Goal: Task Accomplishment & Management: Use online tool/utility

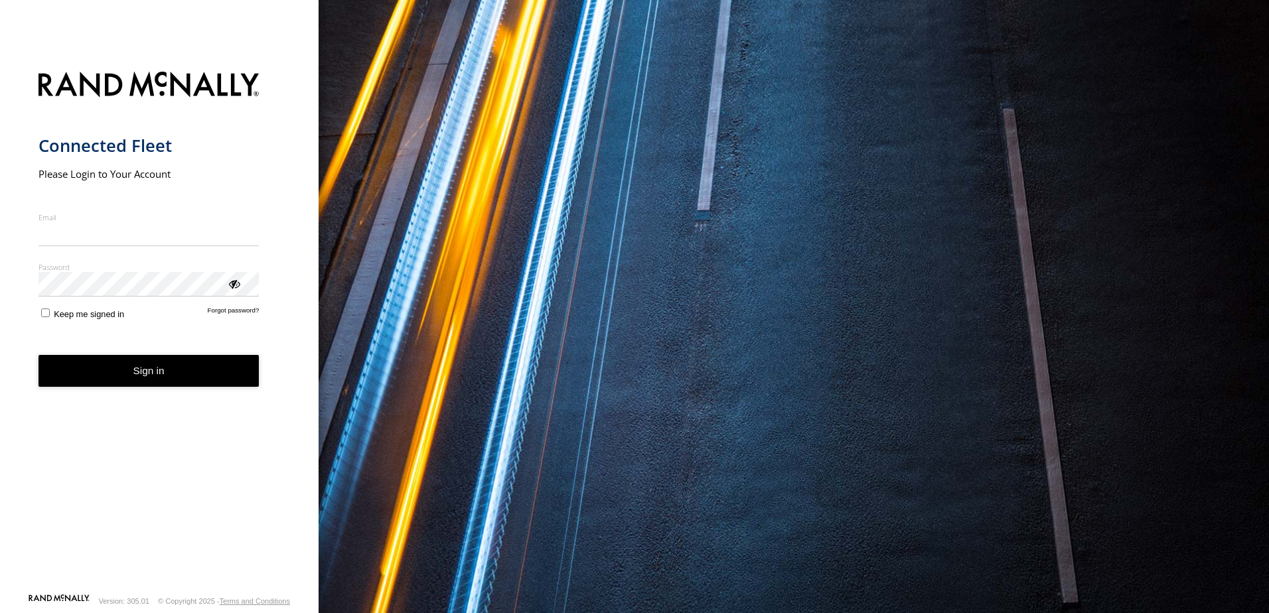
type input "**********"
click at [178, 374] on button "Sign in" at bounding box center [148, 371] width 221 height 33
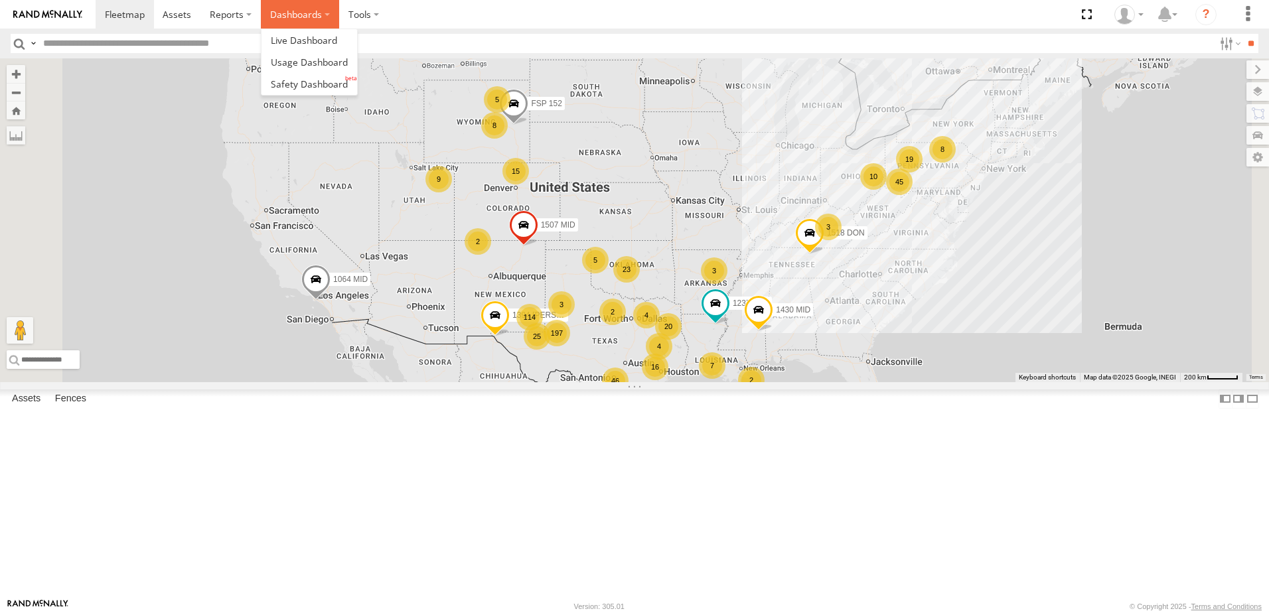
click at [289, 9] on label "Dashboards" at bounding box center [300, 14] width 78 height 29
click at [301, 83] on span at bounding box center [309, 84] width 77 height 13
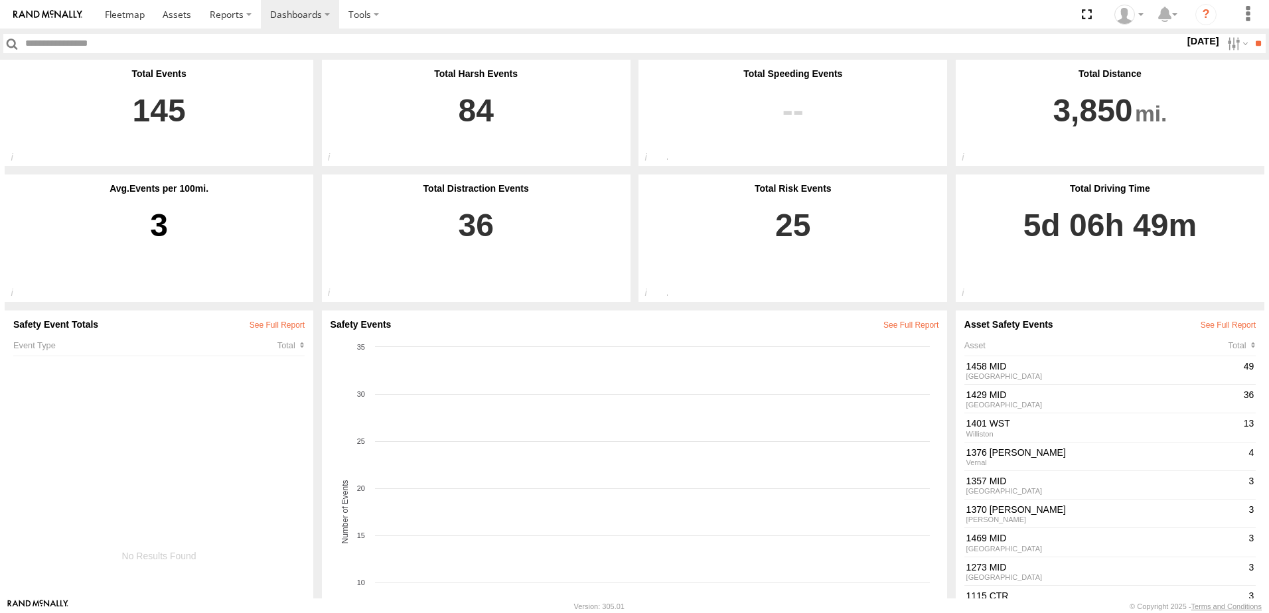
click at [1199, 41] on label "[DATE]" at bounding box center [1202, 41] width 37 height 15
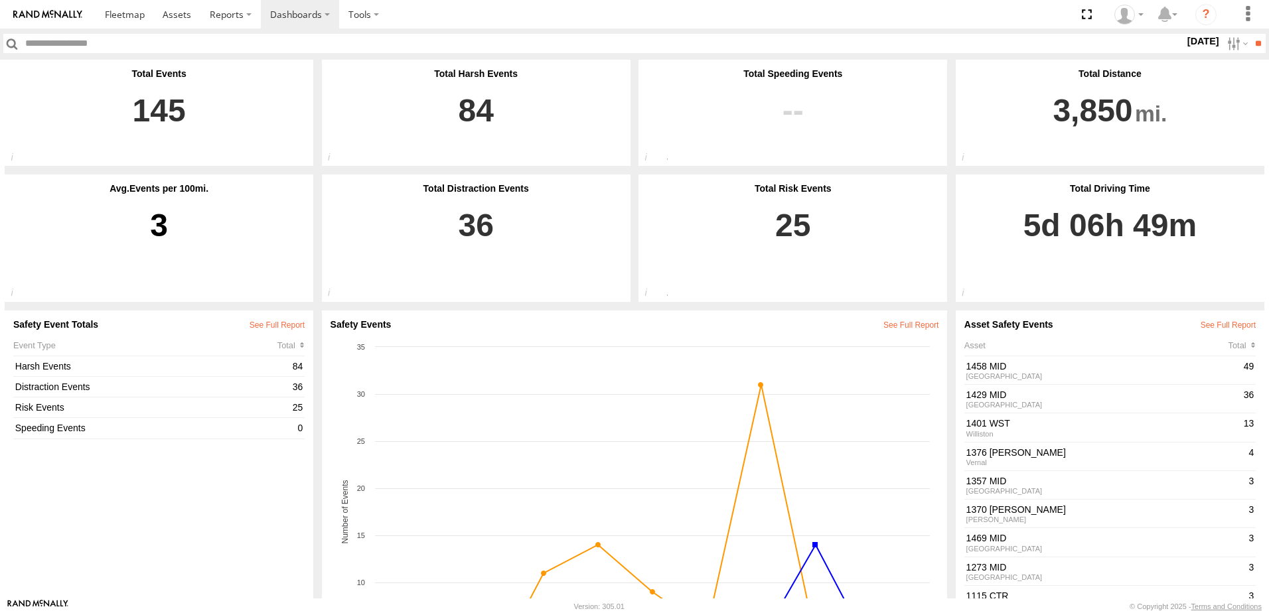
click at [0, 0] on label at bounding box center [0, 0] width 0 height 0
click at [1255, 45] on input "**" at bounding box center [1257, 43] width 15 height 19
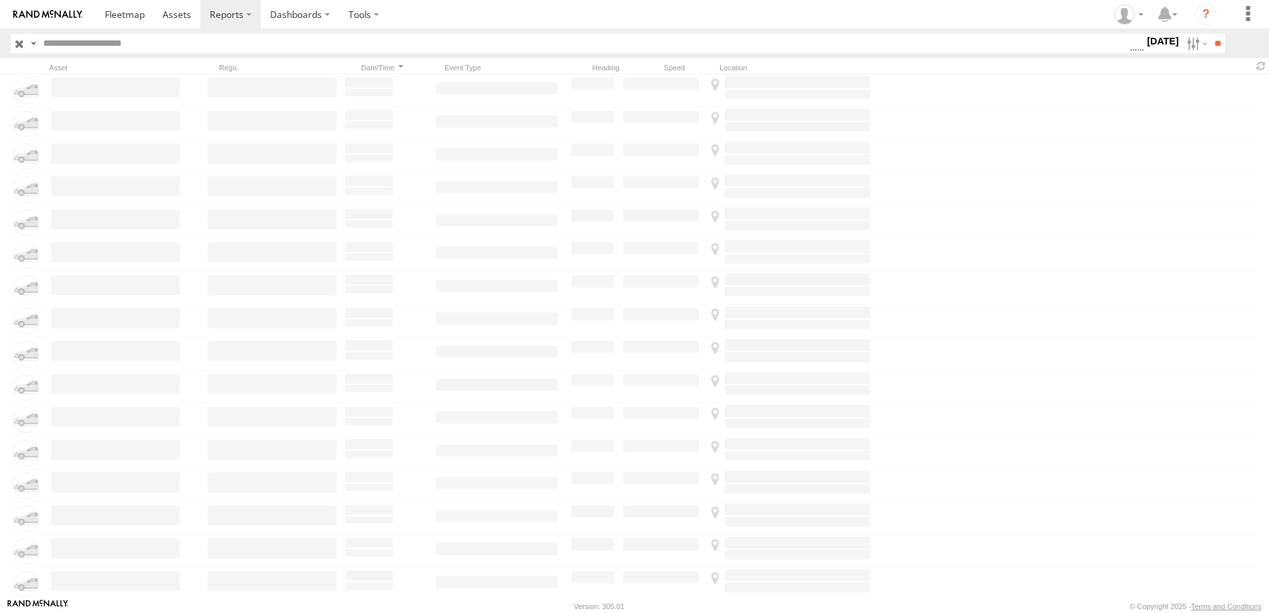
click at [1164, 42] on label "[DATE]" at bounding box center [1162, 41] width 37 height 15
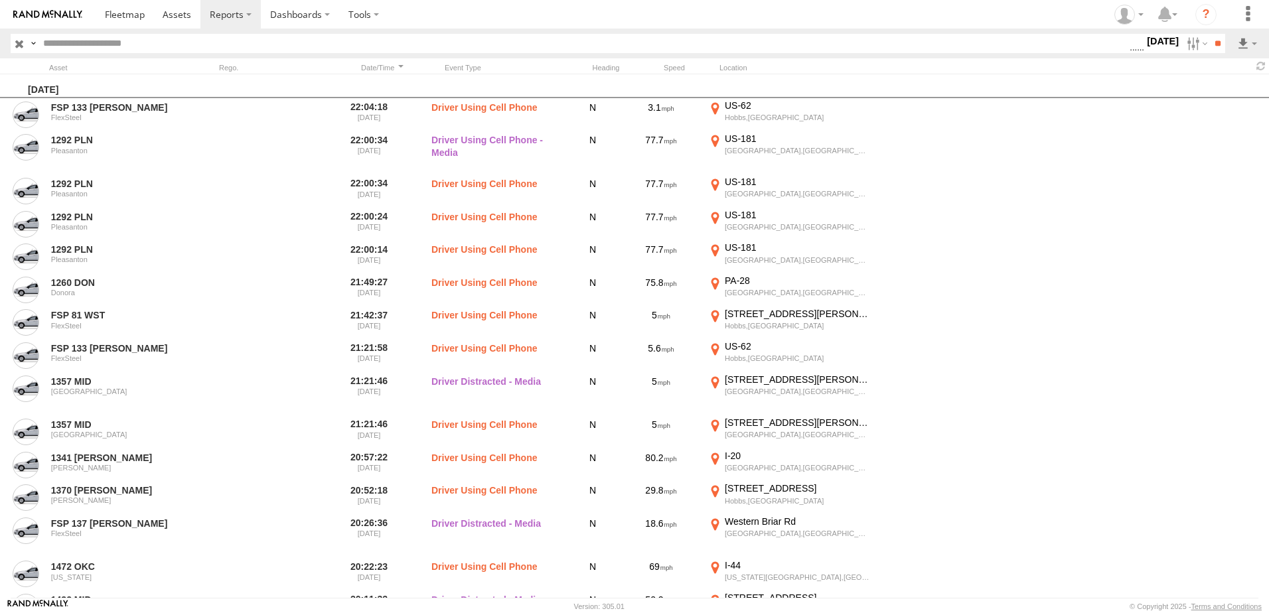
click at [0, 0] on span "Driver Distracted" at bounding box center [0, 0] width 0 height 0
click at [0, 0] on span "Food or Drink" at bounding box center [0, 0] width 0 height 0
click at [1129, 52] on label "Driver Smoking" at bounding box center [1129, 43] width 0 height 17
click at [0, 0] on span "Driver Distracted" at bounding box center [0, 0] width 0 height 0
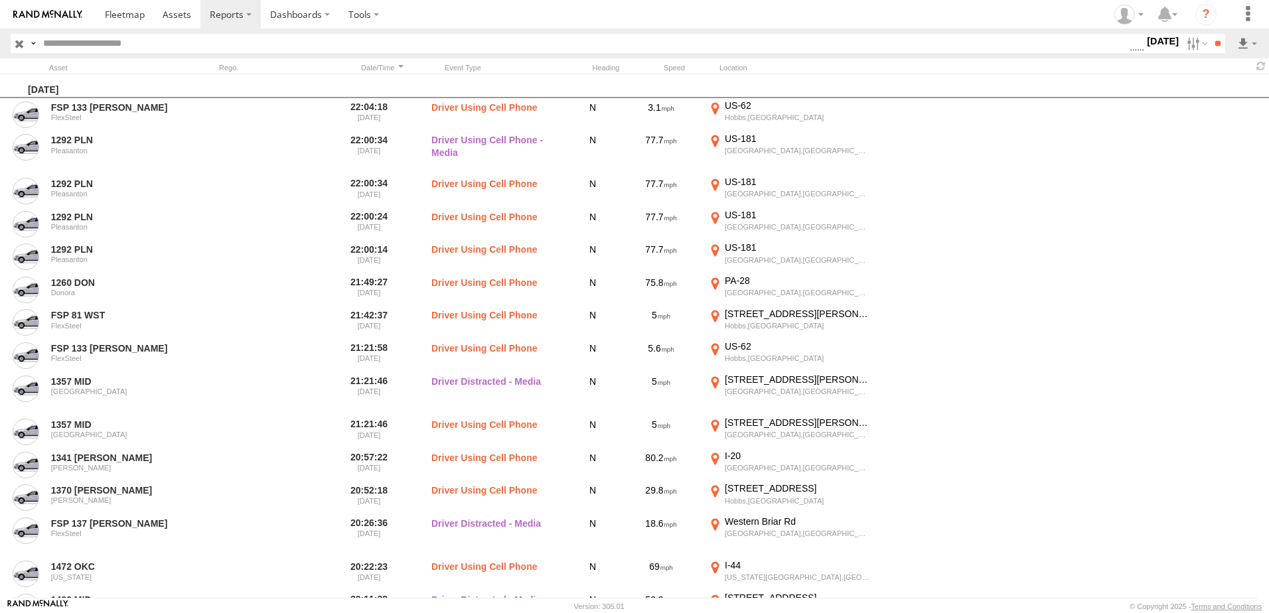
click at [0, 0] on span "Food or Drink" at bounding box center [0, 0] width 0 height 0
click at [0, 0] on span "Driver Smoking" at bounding box center [0, 0] width 0 height 0
click at [1212, 46] on input "**" at bounding box center [1216, 43] width 15 height 19
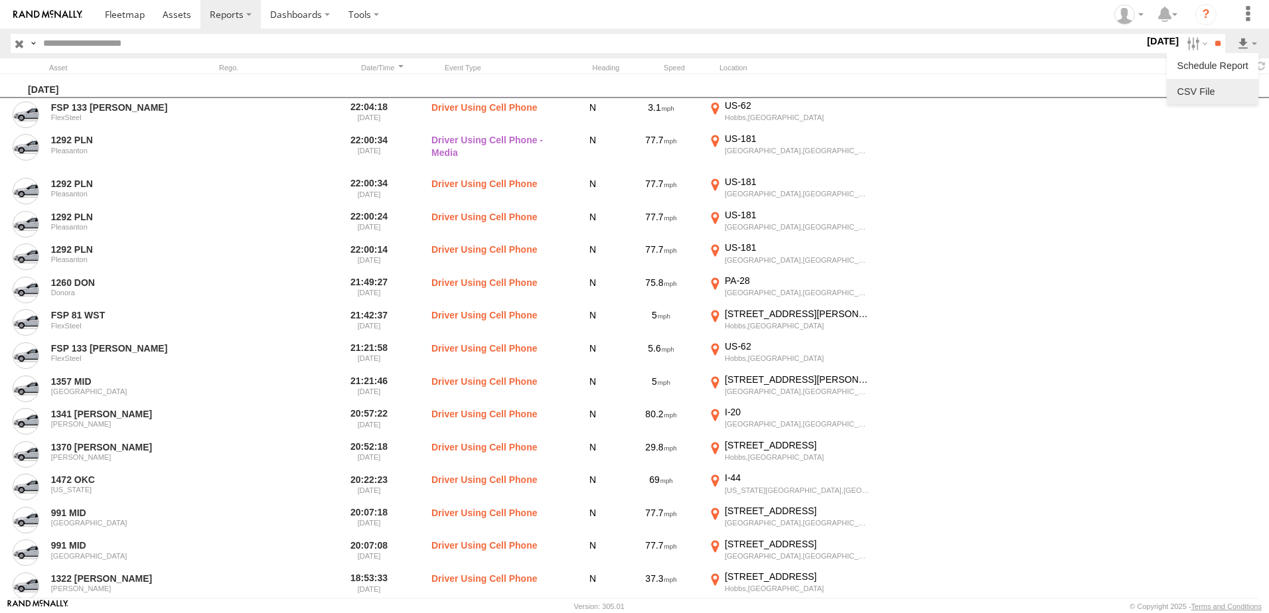
click at [1227, 96] on link at bounding box center [1212, 92] width 81 height 20
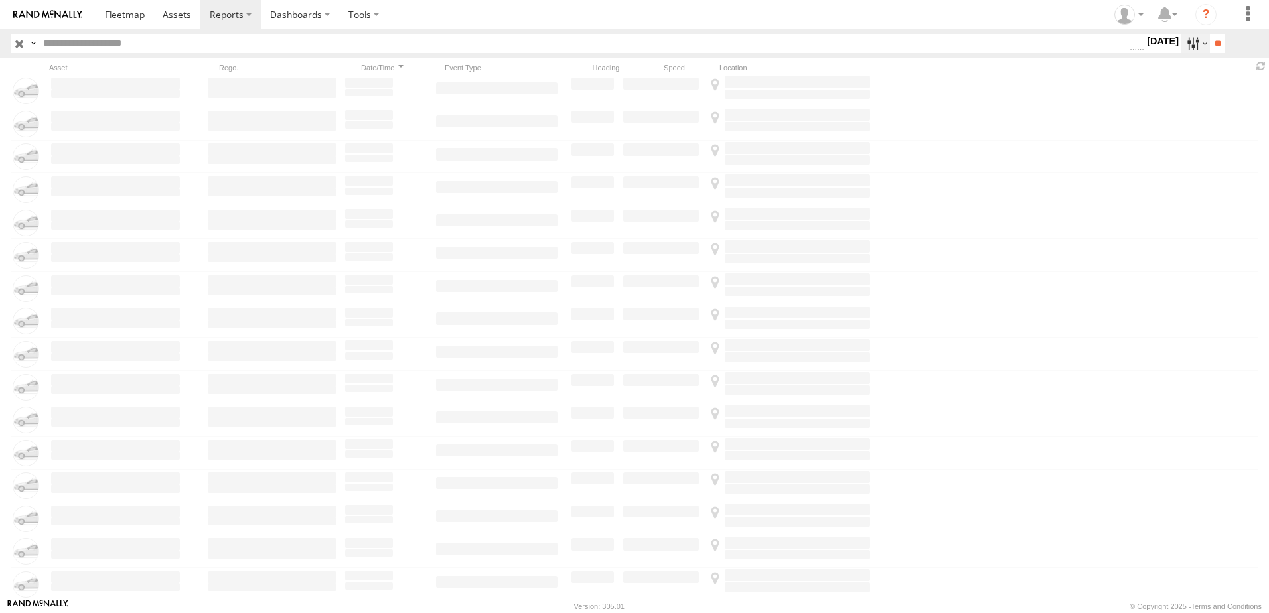
click at [1181, 46] on label at bounding box center [1195, 43] width 29 height 19
drag, startPoint x: 955, startPoint y: 358, endPoint x: 952, endPoint y: 377, distance: 18.8
click at [0, 0] on span "Seatbelt Alarm" at bounding box center [0, 0] width 0 height 0
click at [0, 0] on span "Lane Departure" at bounding box center [0, 0] width 0 height 0
click at [0, 0] on span "Possible Fatigue" at bounding box center [0, 0] width 0 height 0
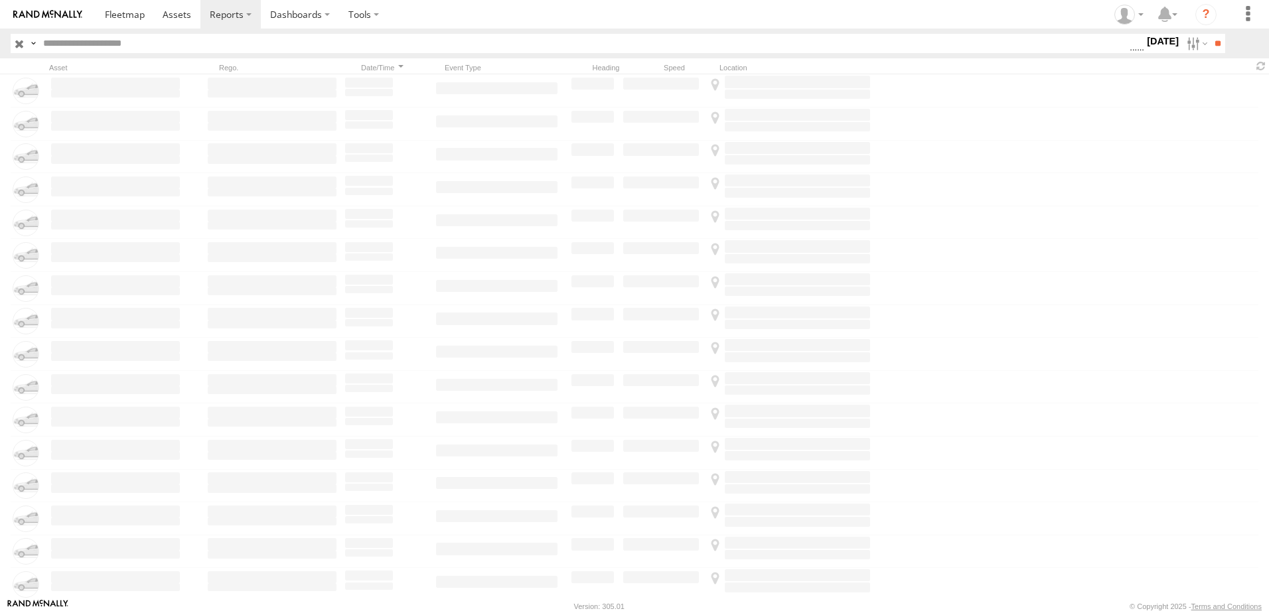
click at [0, 0] on span "No Driver Detected" at bounding box center [0, 0] width 0 height 0
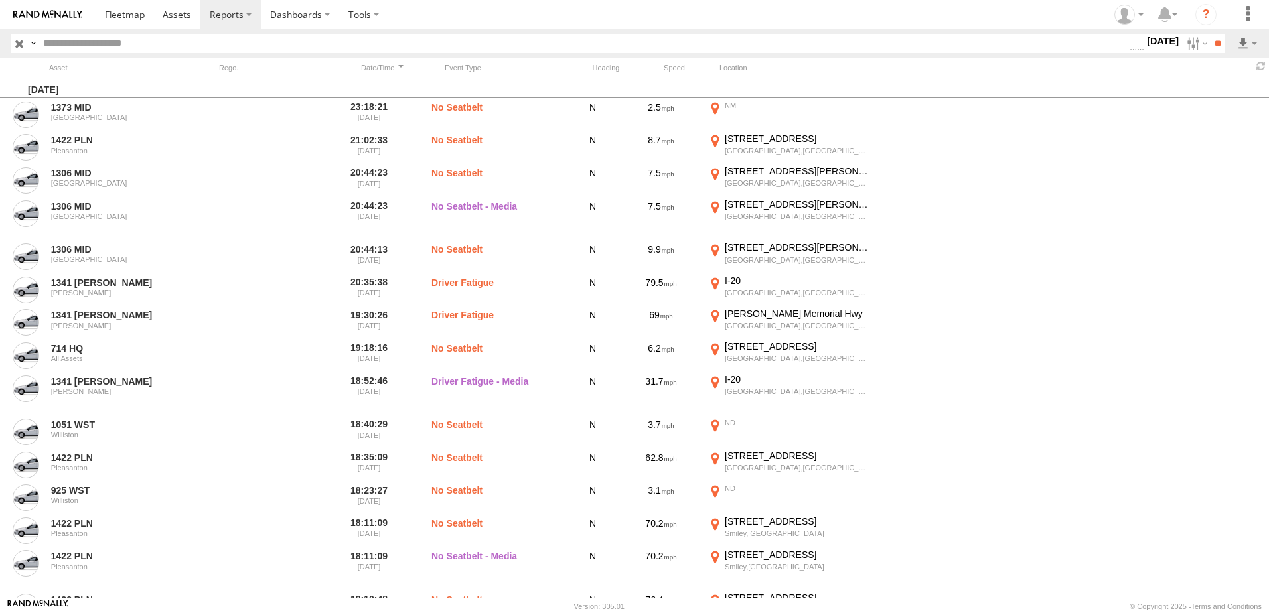
click at [0, 0] on span "Tailgating" at bounding box center [0, 0] width 0 height 0
click at [0, 0] on span "Seatbelt Alarm" at bounding box center [0, 0] width 0 height 0
click at [0, 0] on span "Possible Fatigue" at bounding box center [0, 0] width 0 height 0
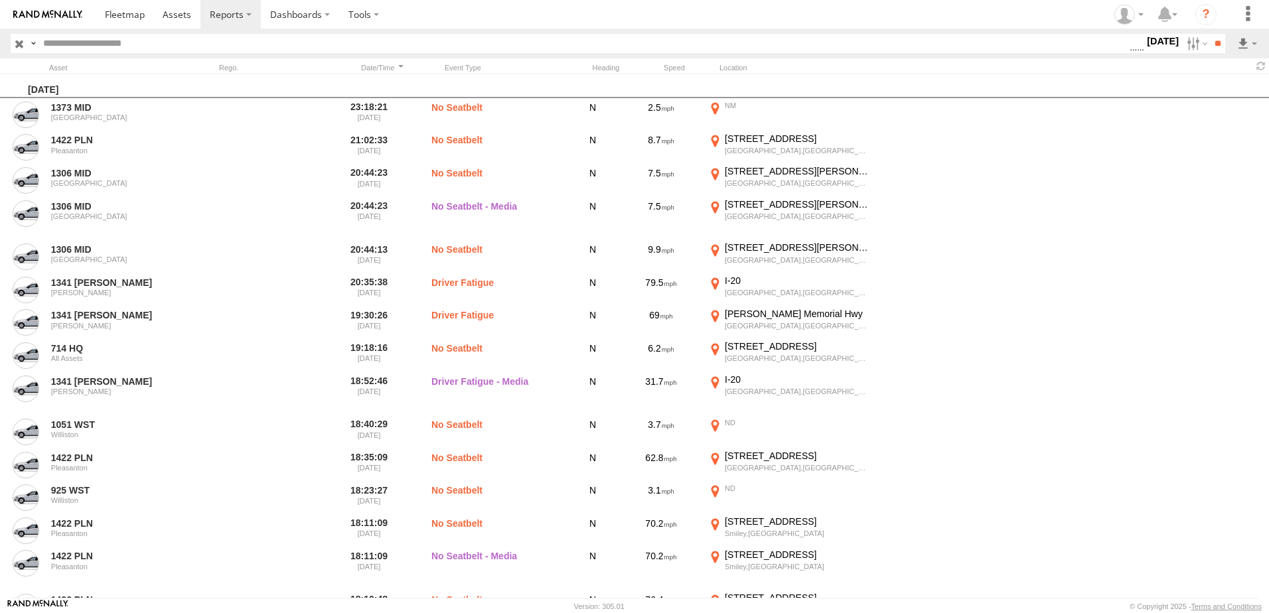
click at [0, 0] on span "No Driver Detected" at bounding box center [0, 0] width 0 height 0
click at [1209, 43] on input "**" at bounding box center [1216, 43] width 15 height 19
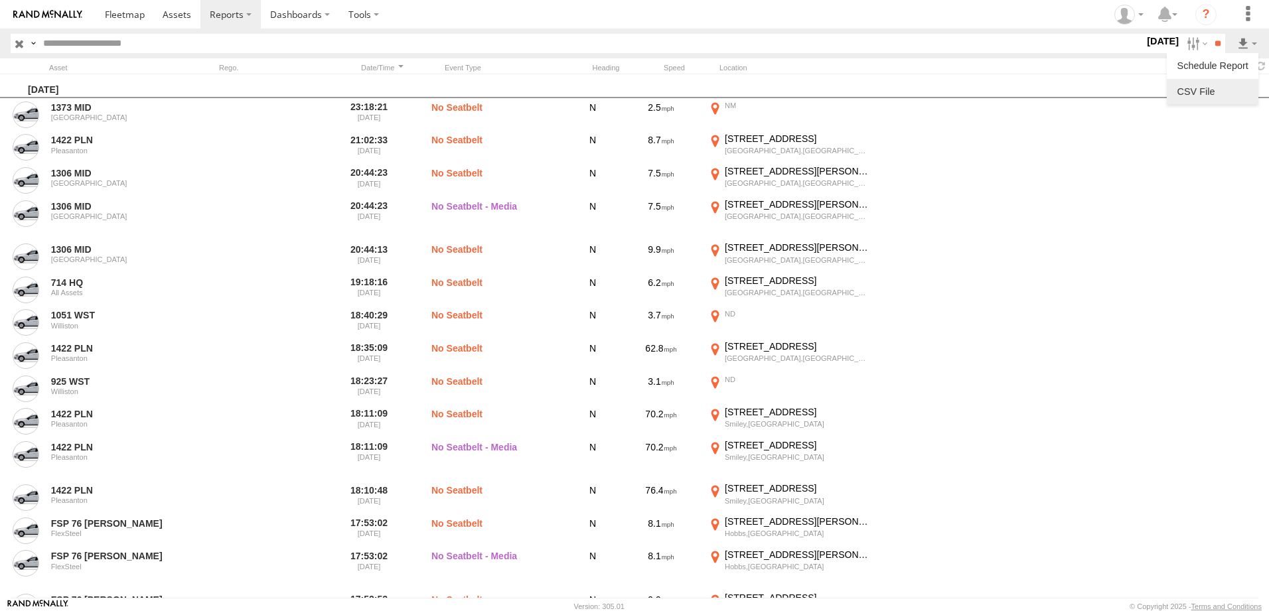
click at [1231, 90] on link at bounding box center [1212, 92] width 81 height 20
